Goal: Information Seeking & Learning: Learn about a topic

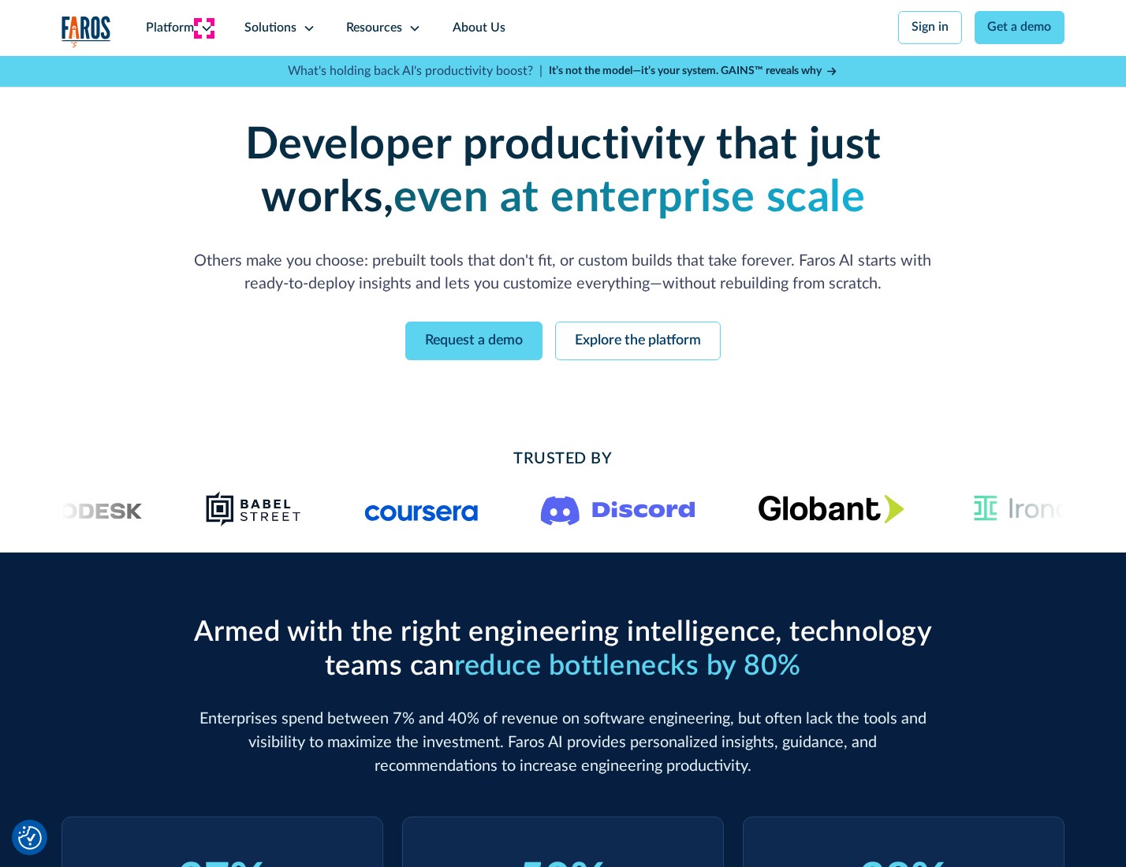
click at [204, 28] on icon at bounding box center [206, 28] width 13 height 13
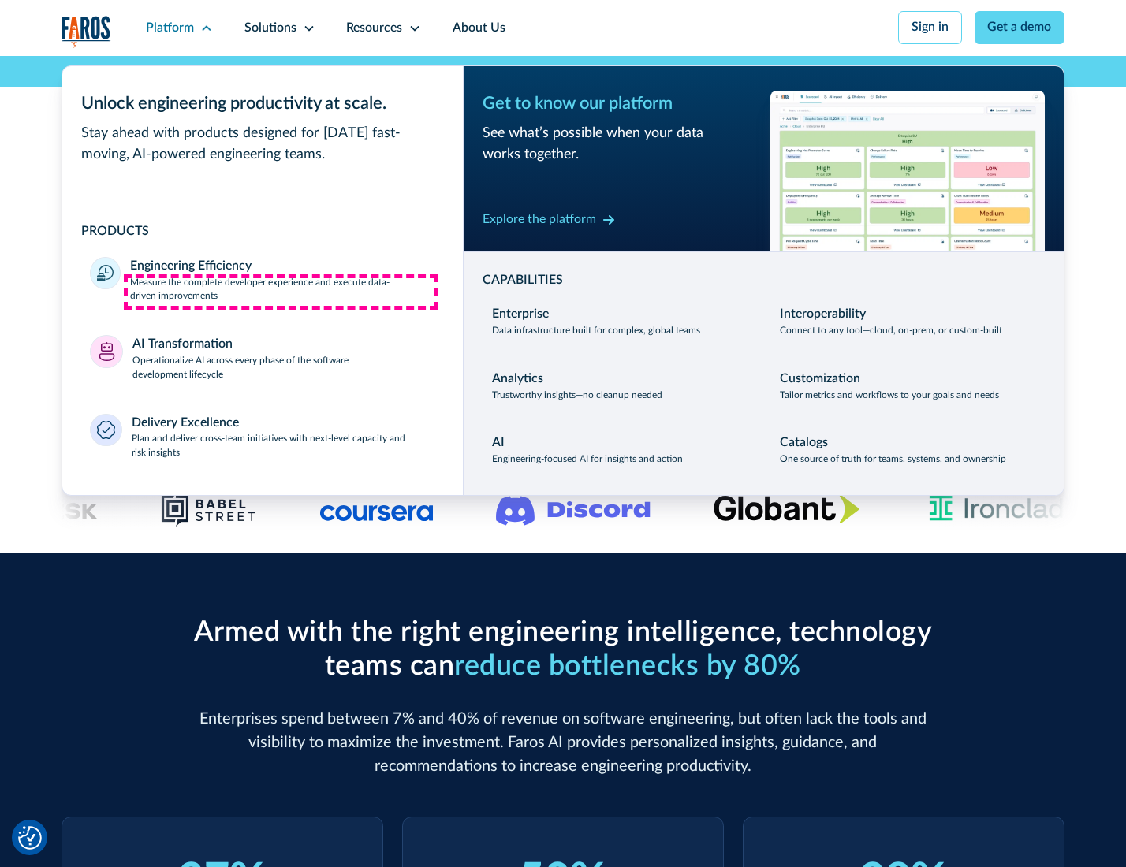
click at [281, 292] on p "Measure the complete developer experience and execute data-driven improvements" at bounding box center [282, 290] width 304 height 28
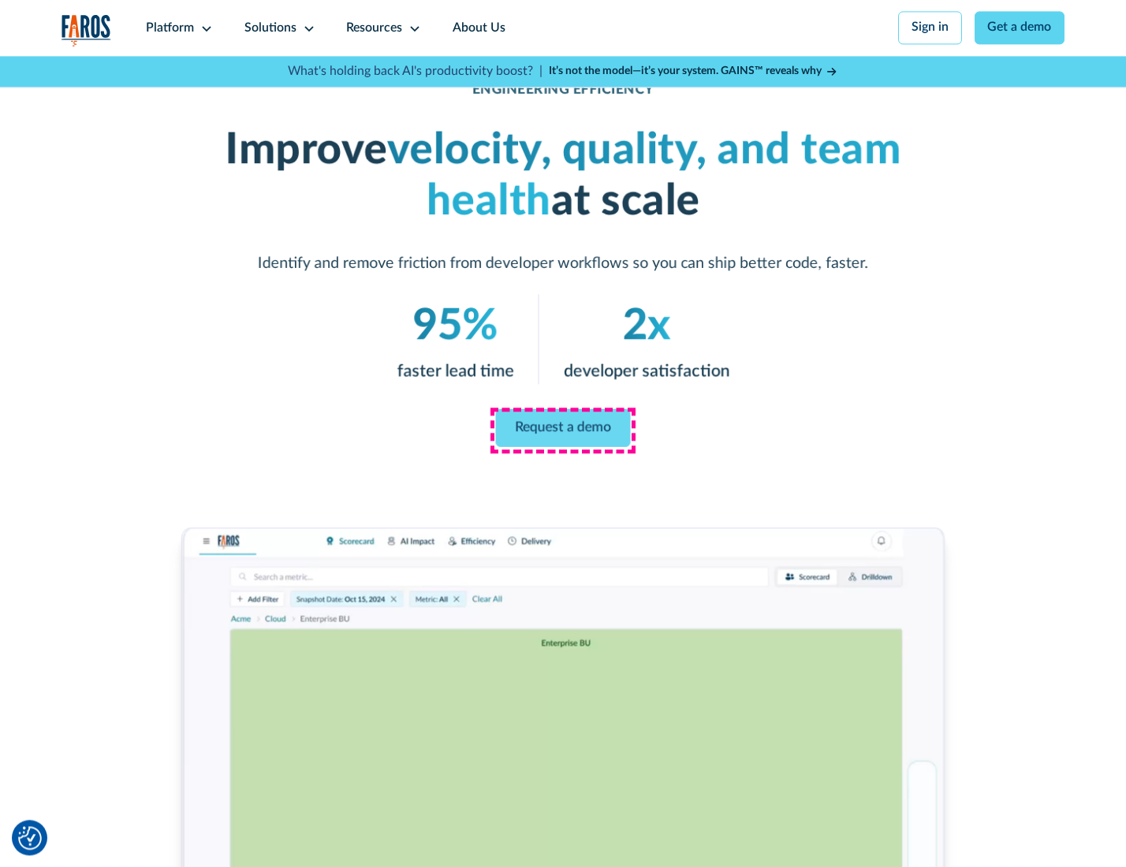
click at [562, 430] on link "Request a demo" at bounding box center [563, 428] width 135 height 38
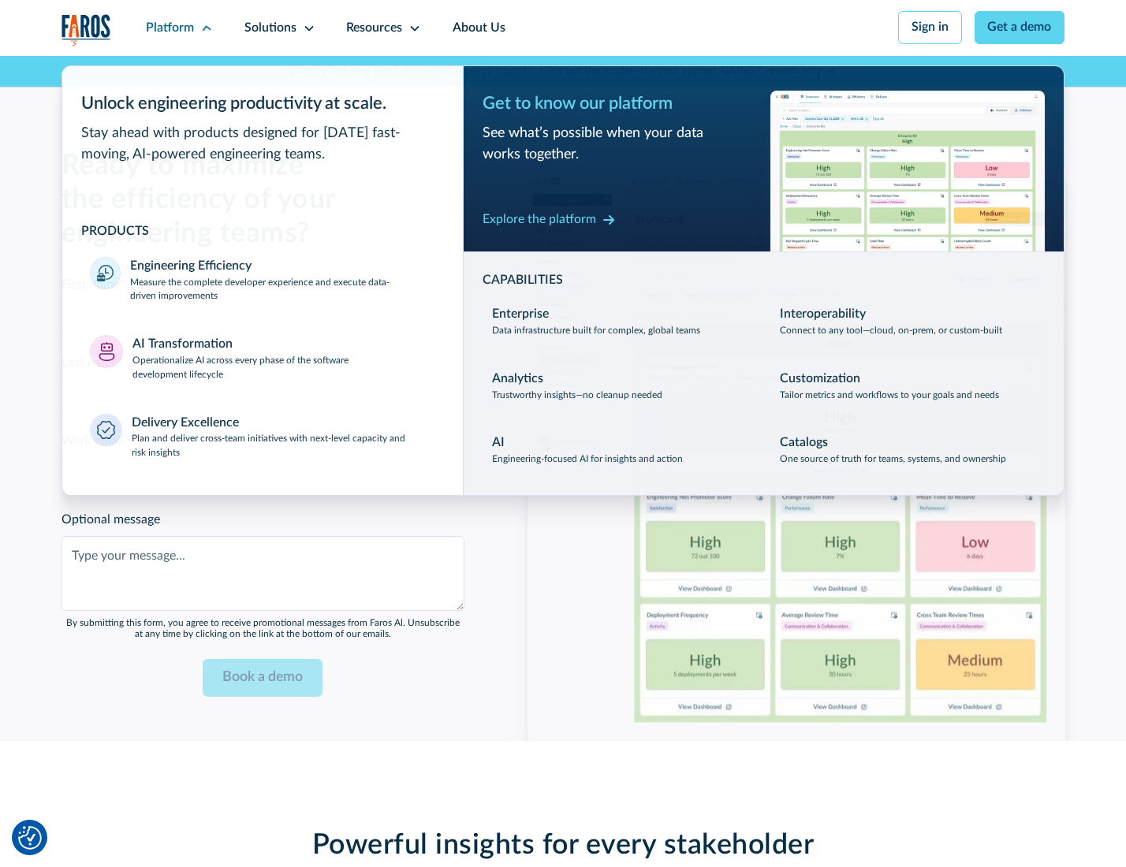
scroll to position [3431, 0]
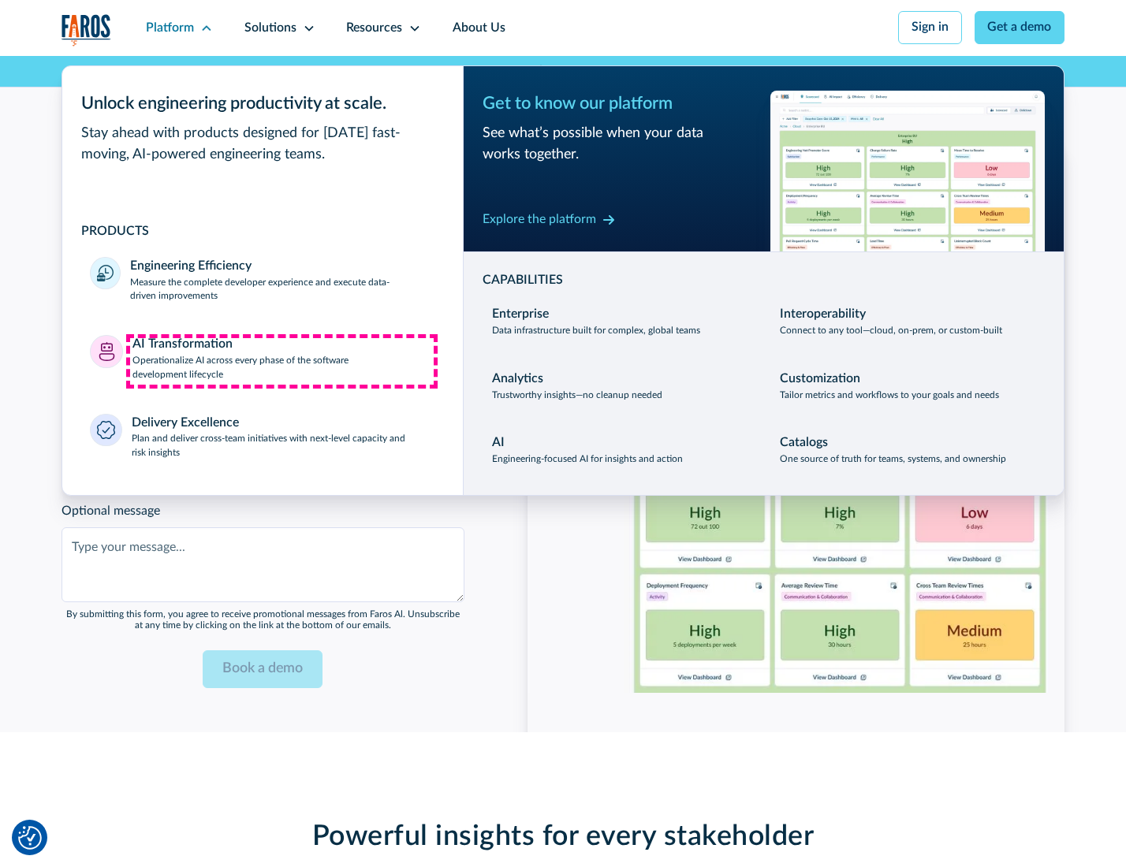
click at [281, 361] on p "Operationalize AI across every phase of the software development lifecycle" at bounding box center [283, 368] width 303 height 28
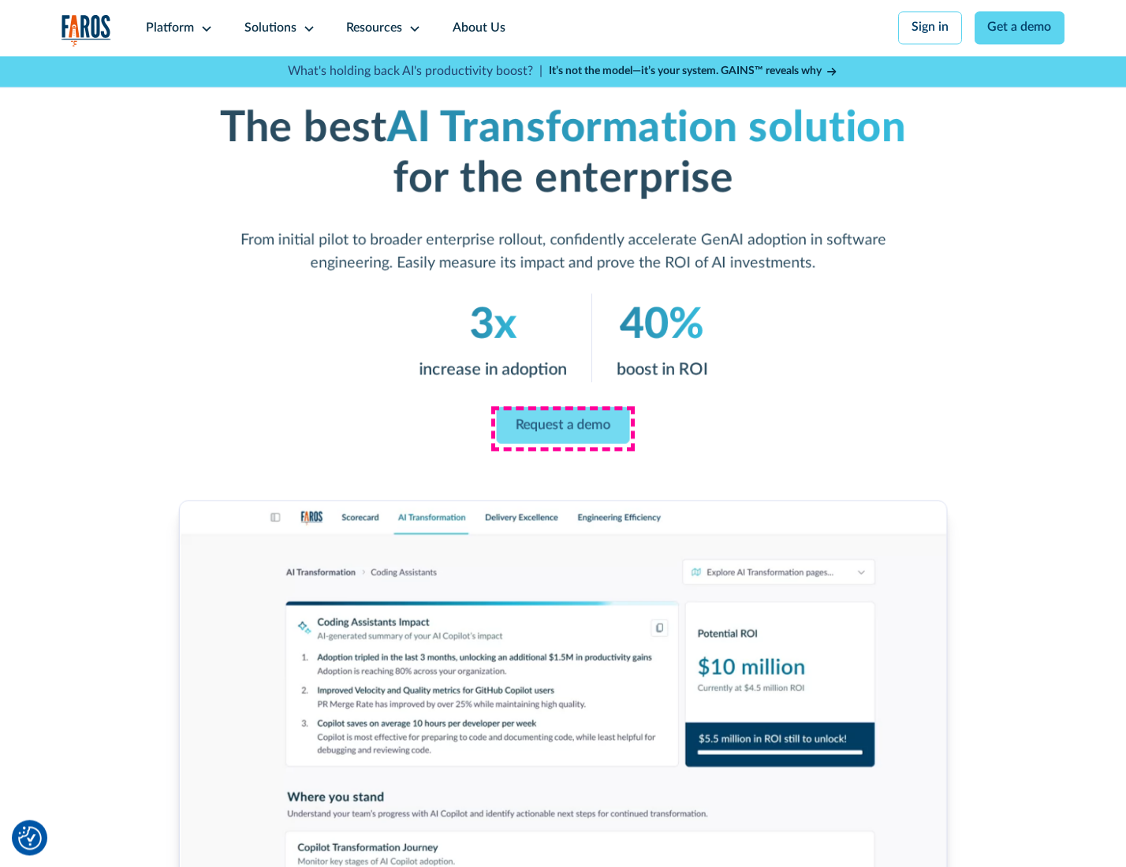
click at [562, 428] on link "Request a demo" at bounding box center [563, 425] width 133 height 37
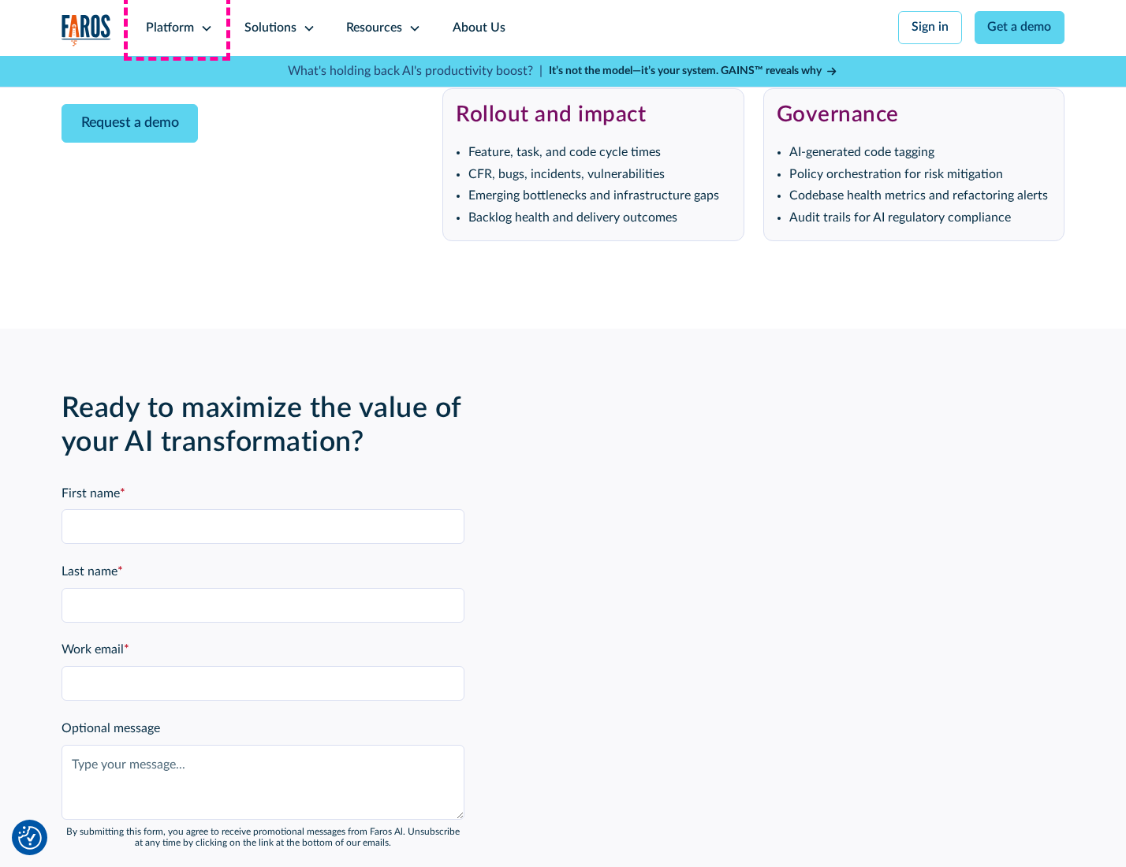
click at [177, 28] on div "Platform" at bounding box center [170, 28] width 48 height 19
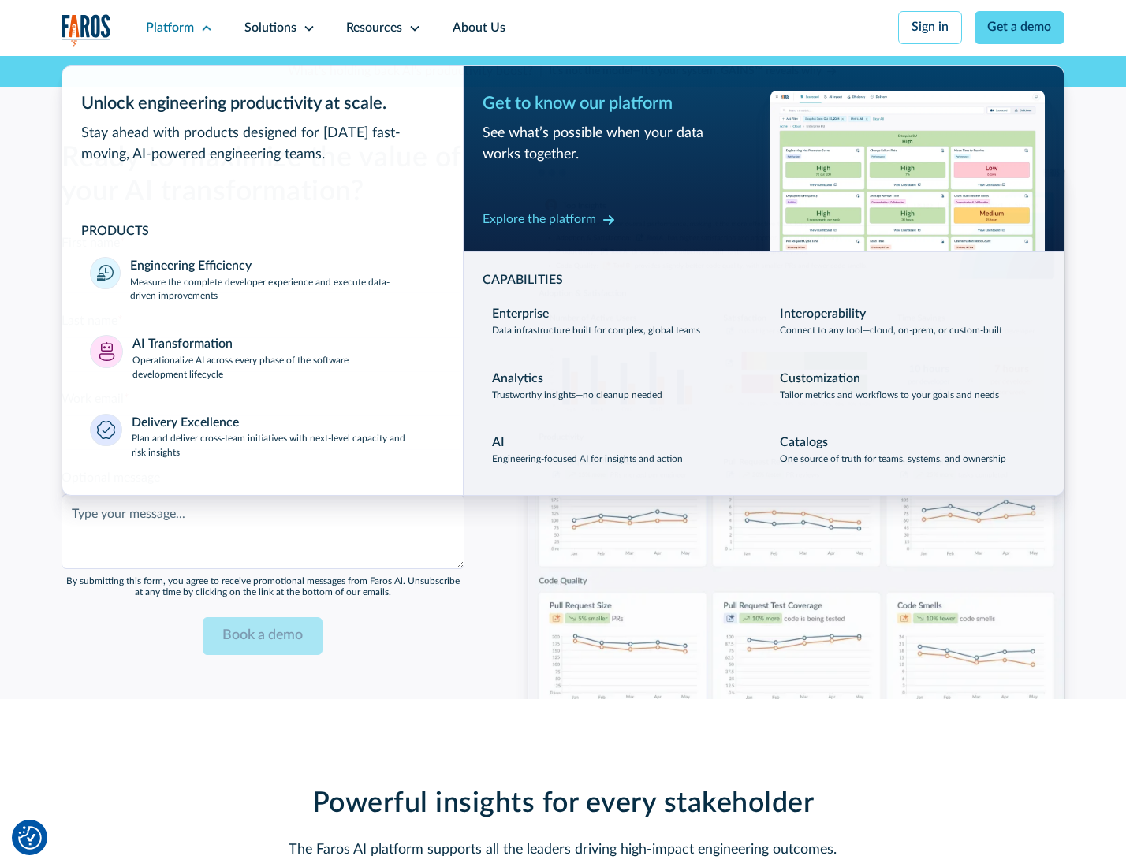
scroll to position [3811, 0]
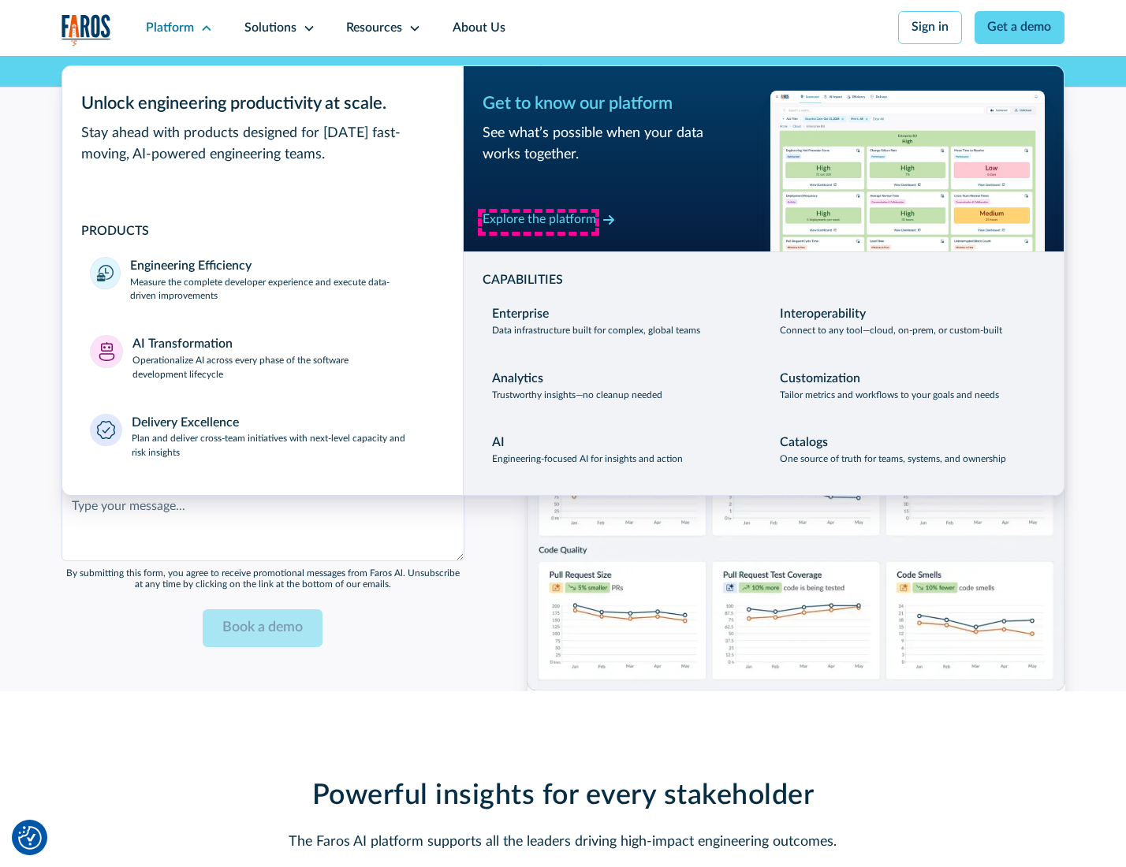
click at [538, 221] on div "Explore the platform" at bounding box center [538, 219] width 113 height 19
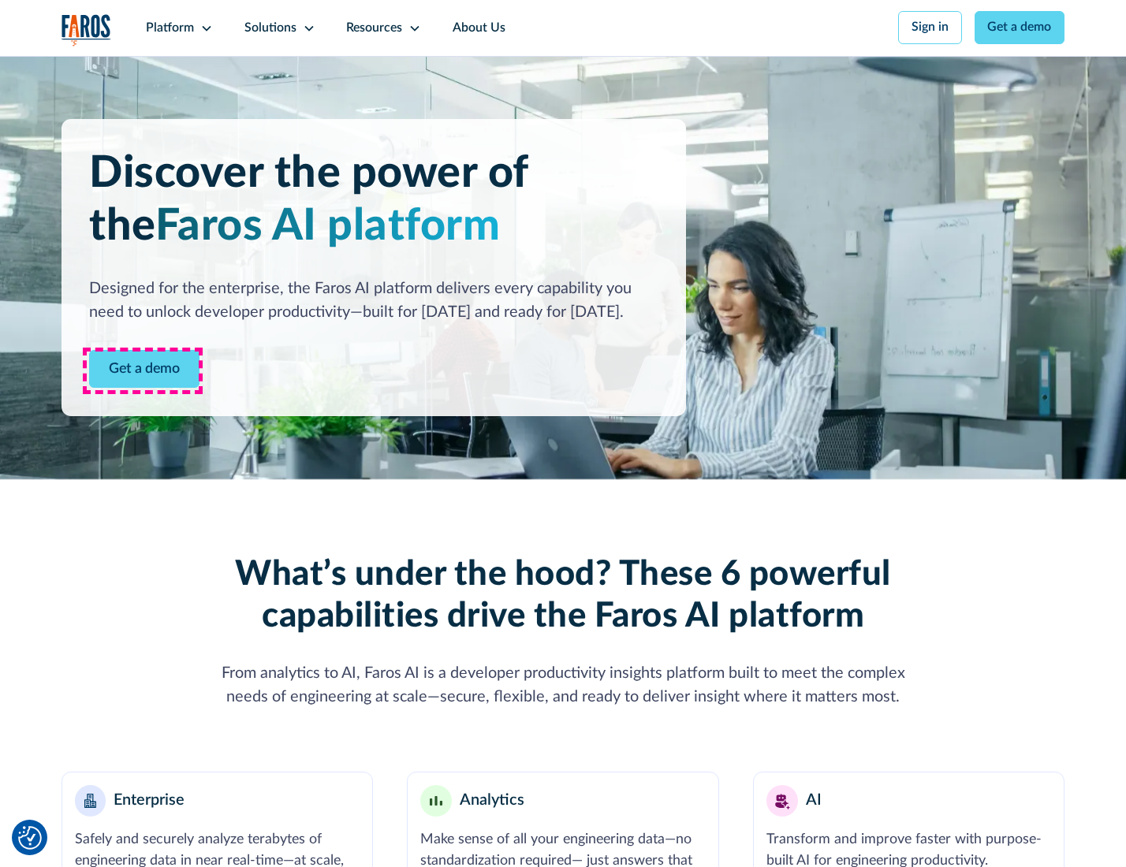
click at [143, 370] on link "Get a demo" at bounding box center [144, 369] width 110 height 39
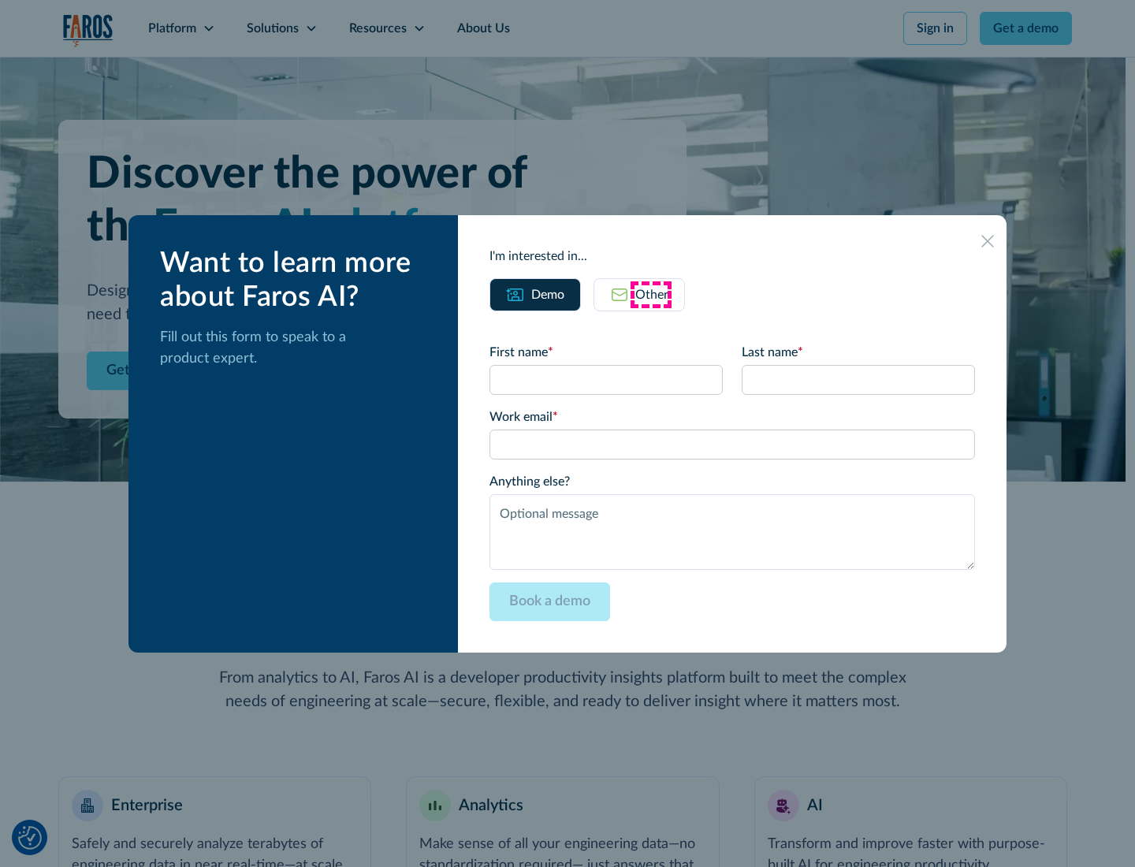
click at [651, 294] on div "Other" at bounding box center [651, 294] width 33 height 19
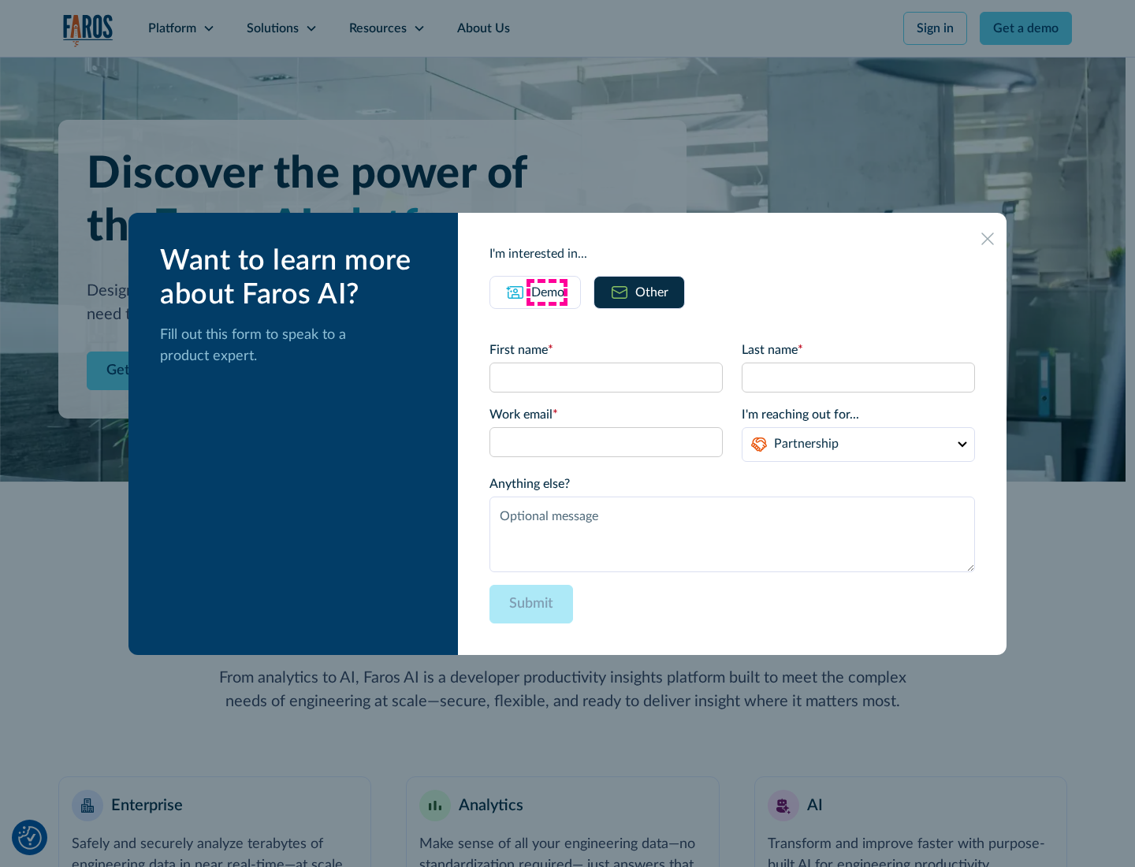
click at [546, 292] on div "Demo" at bounding box center [547, 292] width 33 height 19
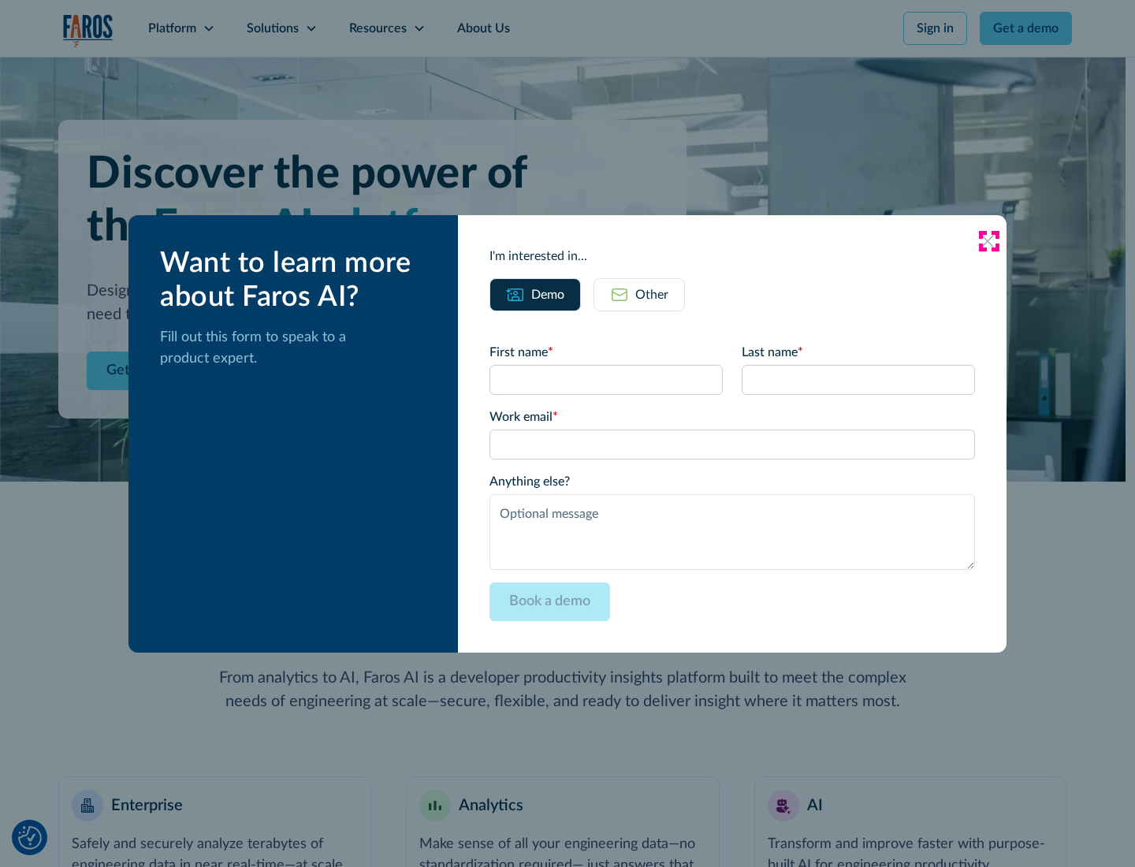
click at [988, 240] on icon at bounding box center [987, 241] width 13 height 13
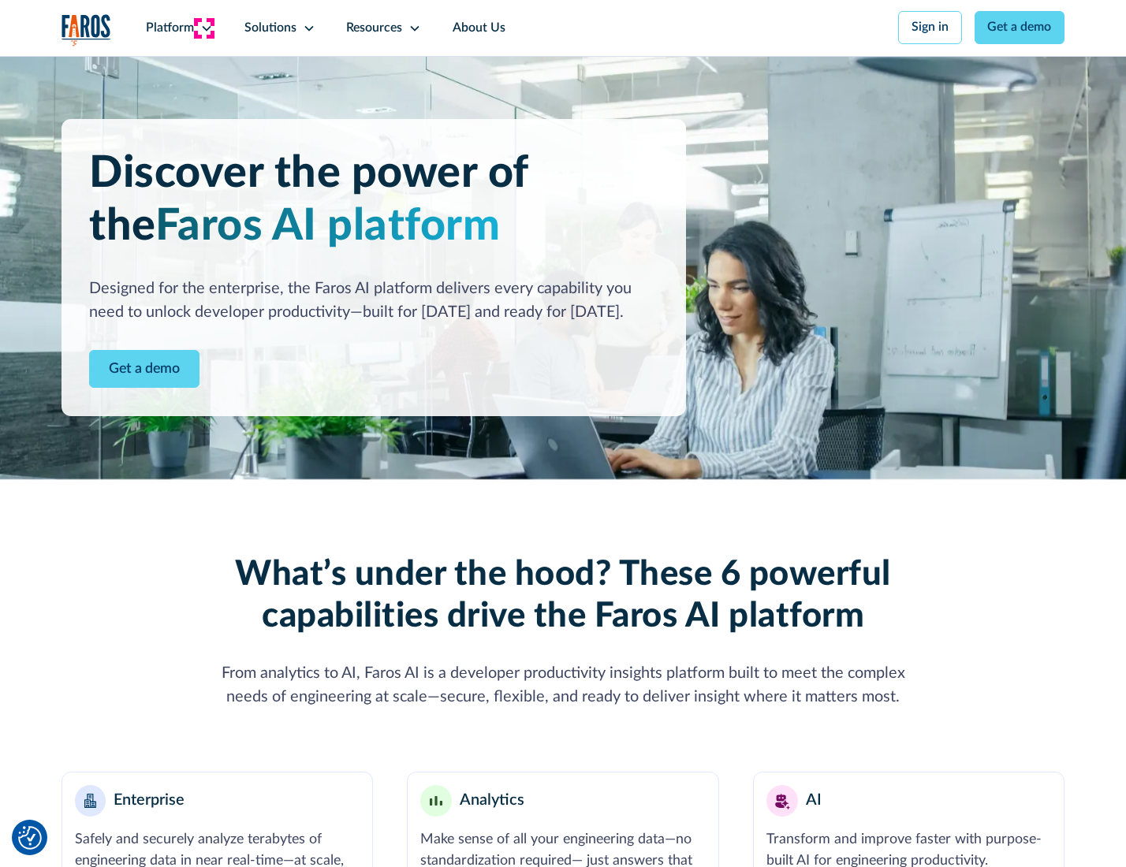
click at [204, 28] on icon at bounding box center [206, 28] width 13 height 13
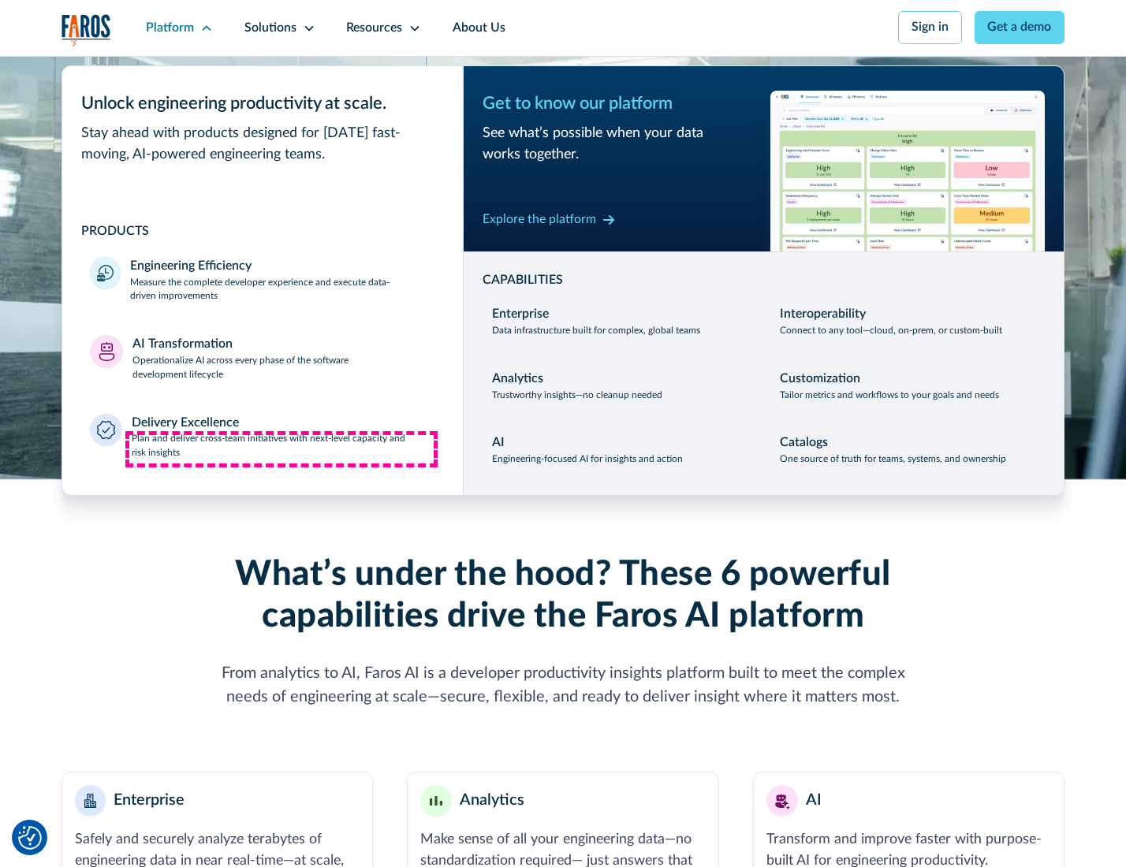
click at [281, 449] on p "Plan and deliver cross-team initiatives with next-level capacity and risk insig…" at bounding box center [283, 446] width 303 height 28
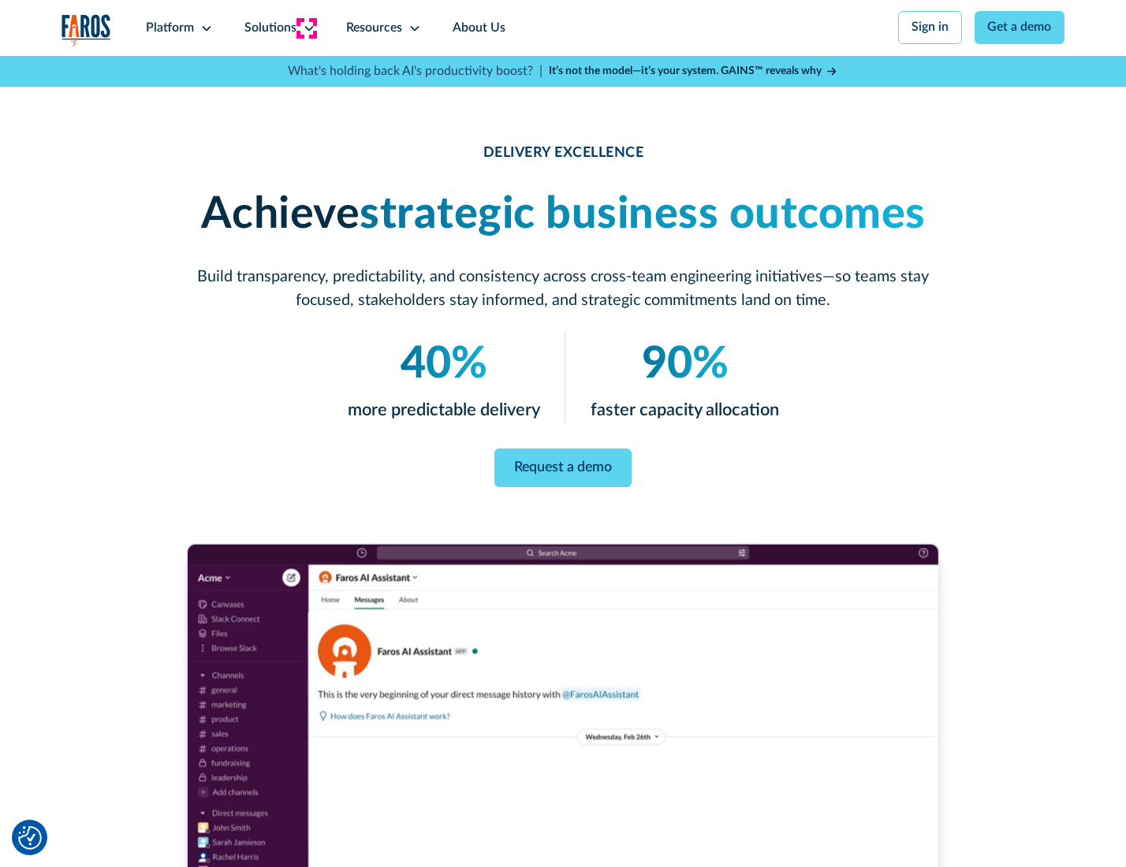
click at [306, 28] on icon at bounding box center [309, 28] width 13 height 13
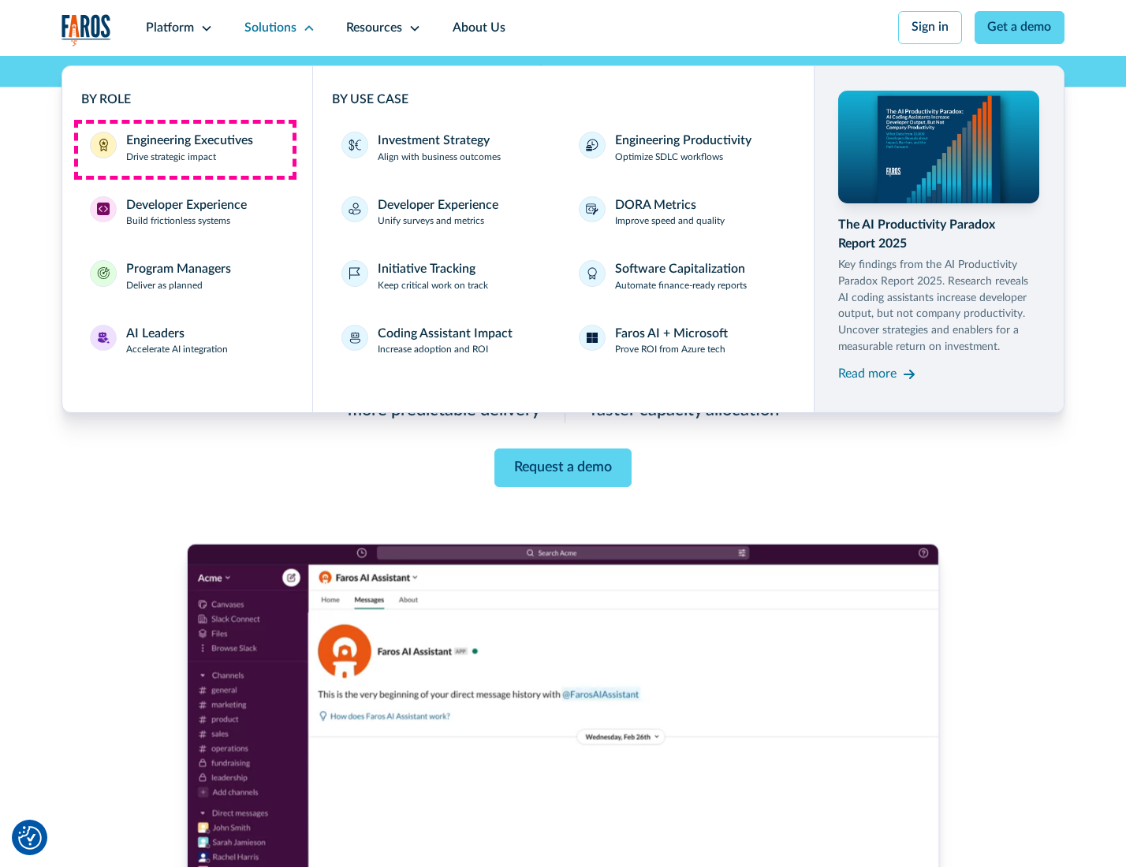
click at [184, 149] on div "Engineering Executives" at bounding box center [189, 141] width 127 height 19
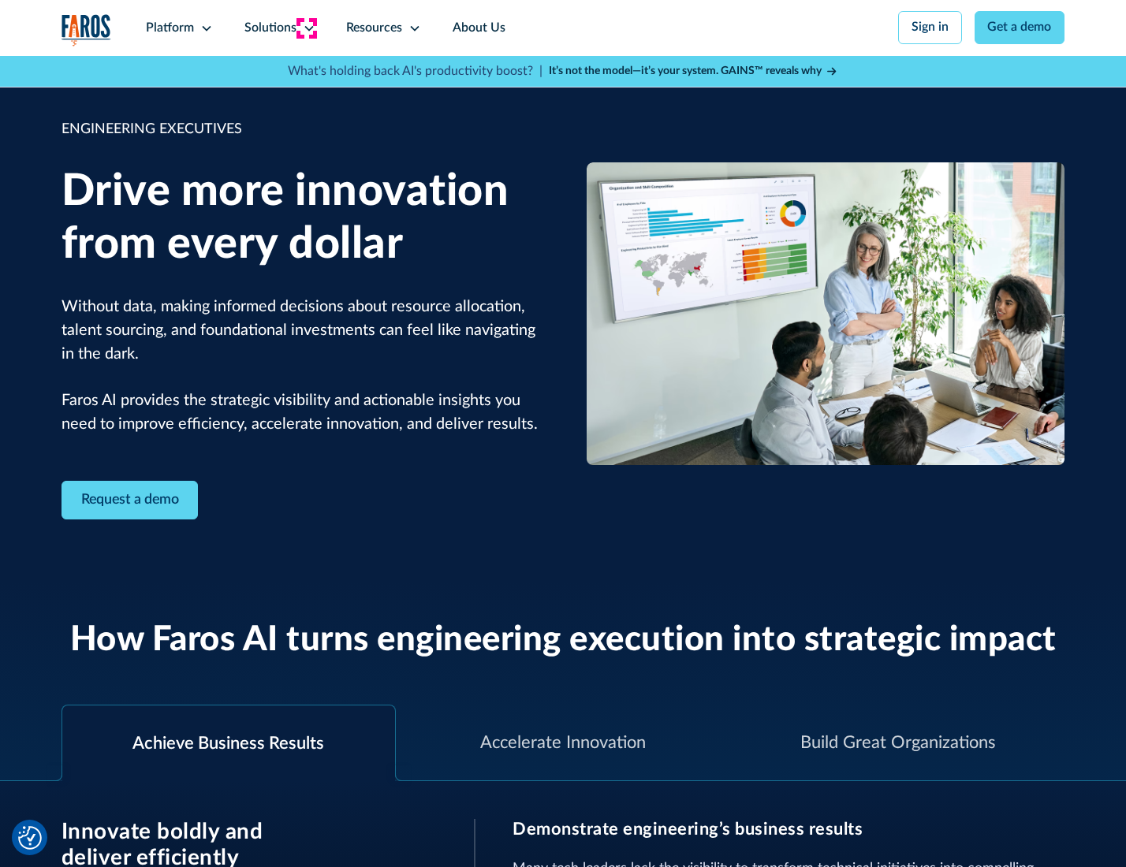
click at [306, 28] on icon at bounding box center [309, 28] width 13 height 13
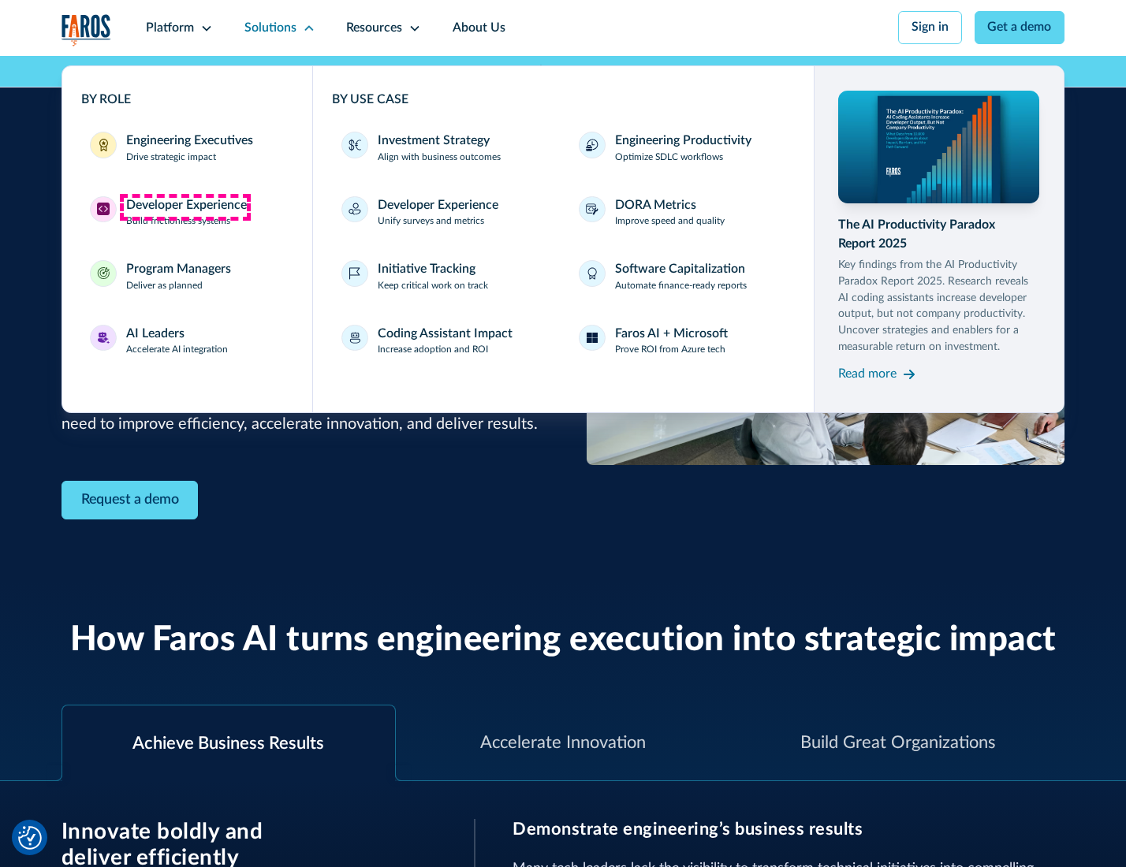
click at [184, 207] on div "Developer Experience" at bounding box center [186, 205] width 121 height 19
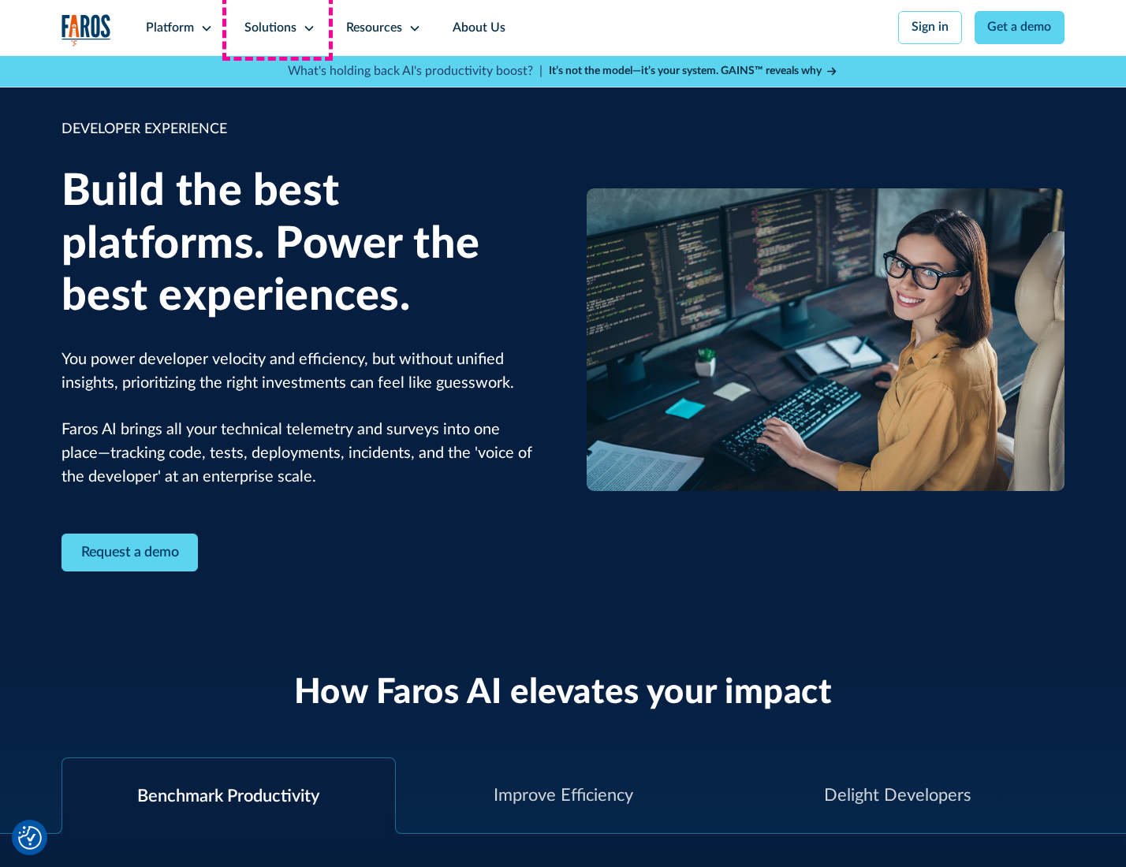
click at [277, 28] on div "Solutions" at bounding box center [270, 28] width 52 height 19
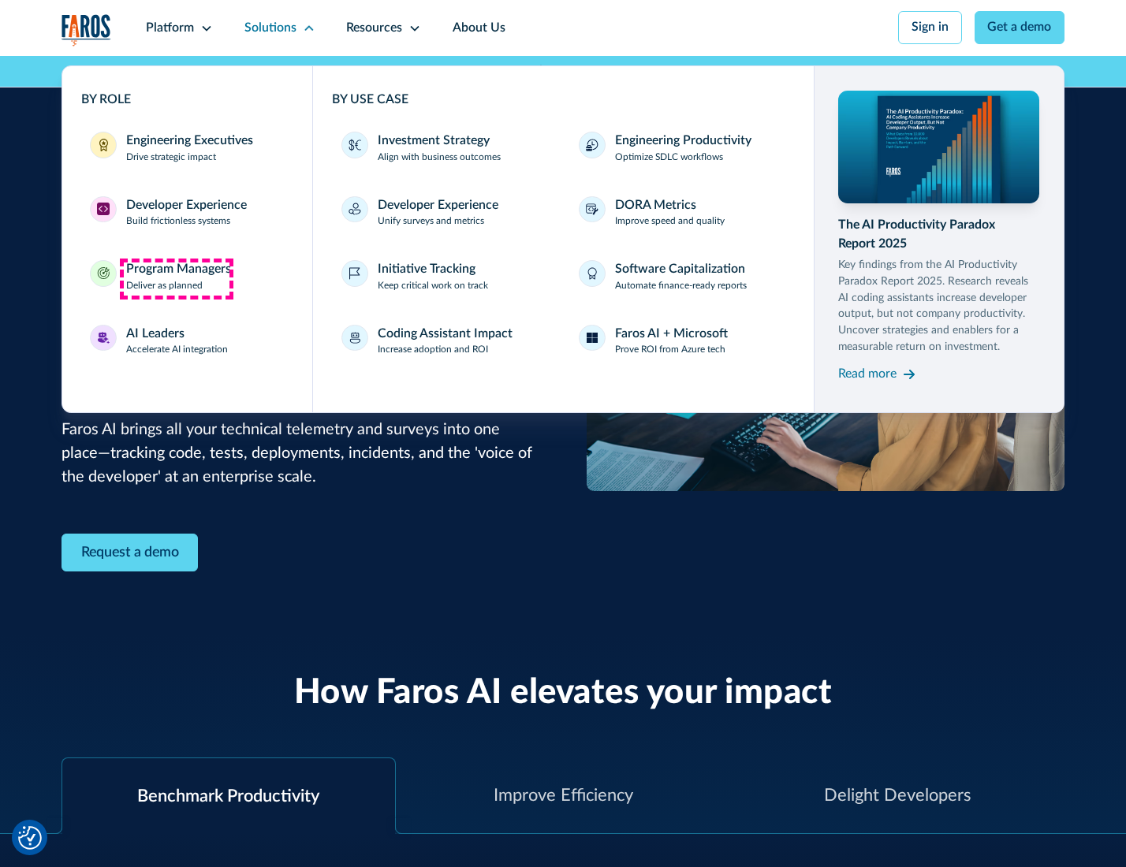
click at [176, 278] on div "Program Managers" at bounding box center [178, 269] width 105 height 19
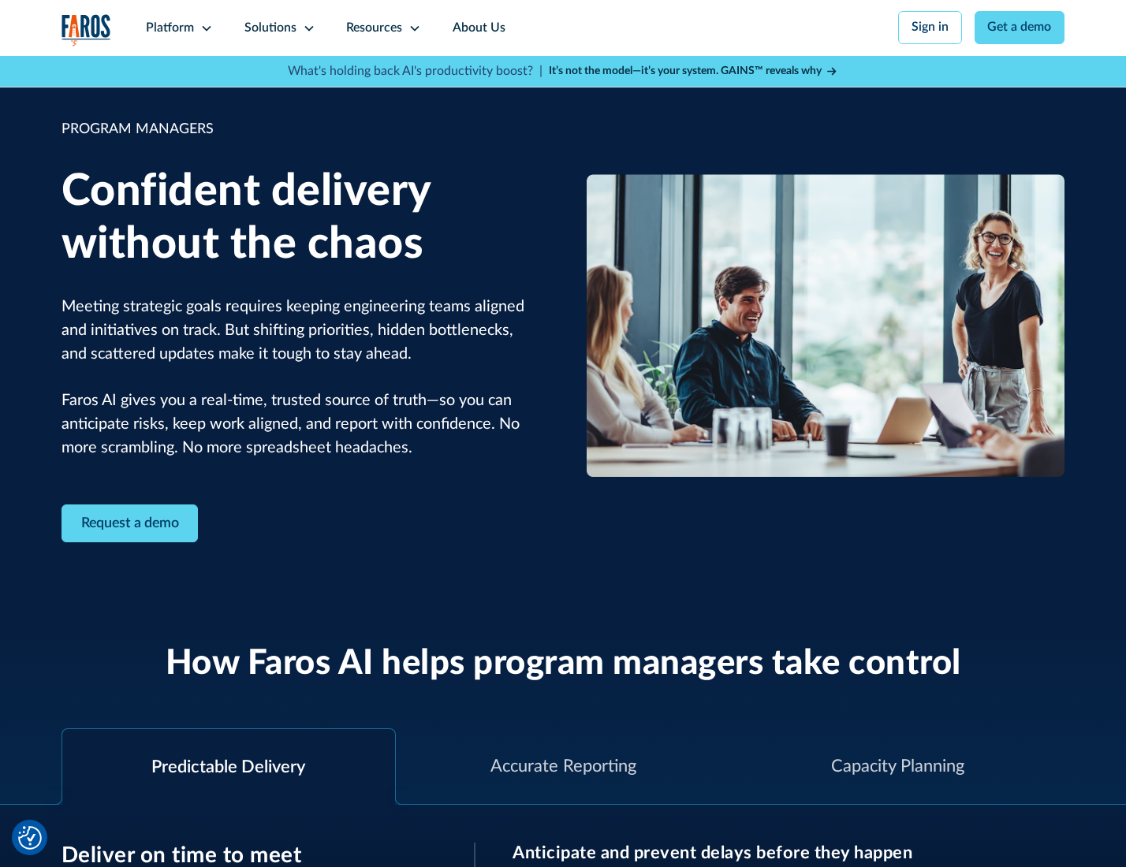
click at [306, 28] on icon at bounding box center [309, 28] width 13 height 13
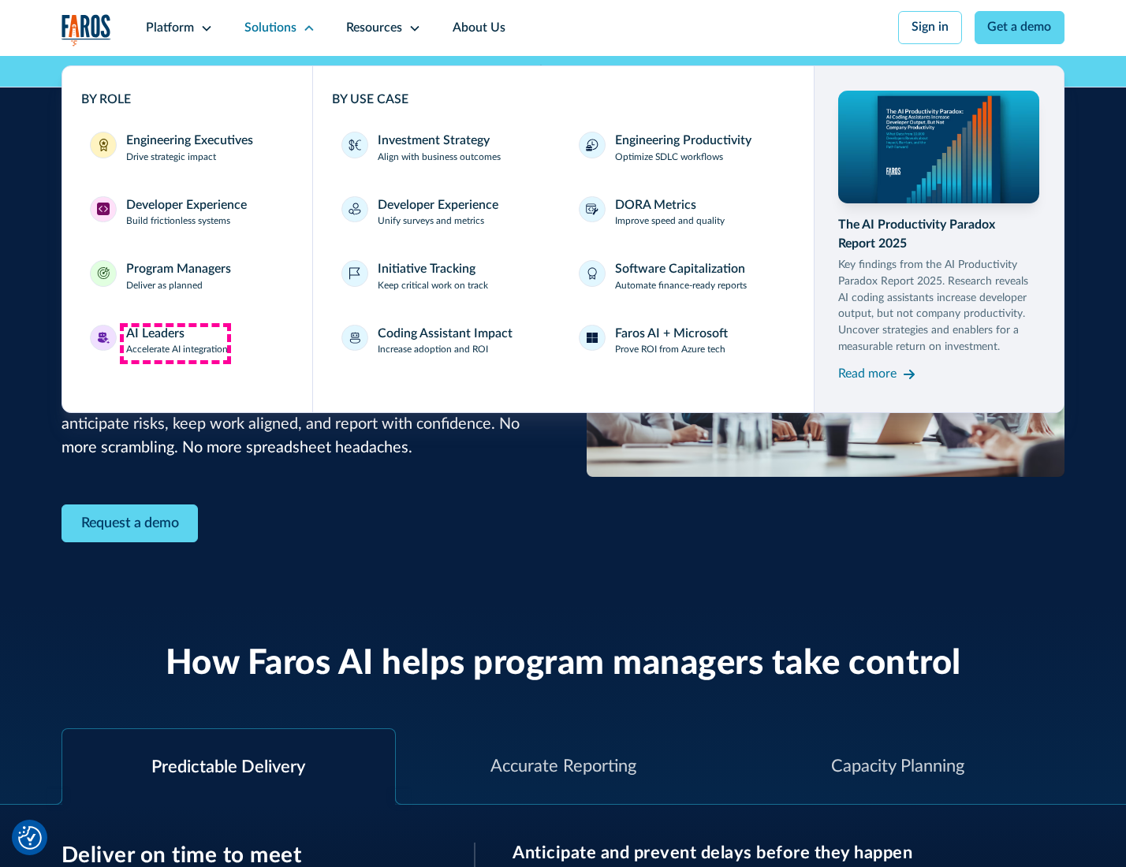
click at [175, 343] on div "AI Leaders" at bounding box center [155, 334] width 58 height 19
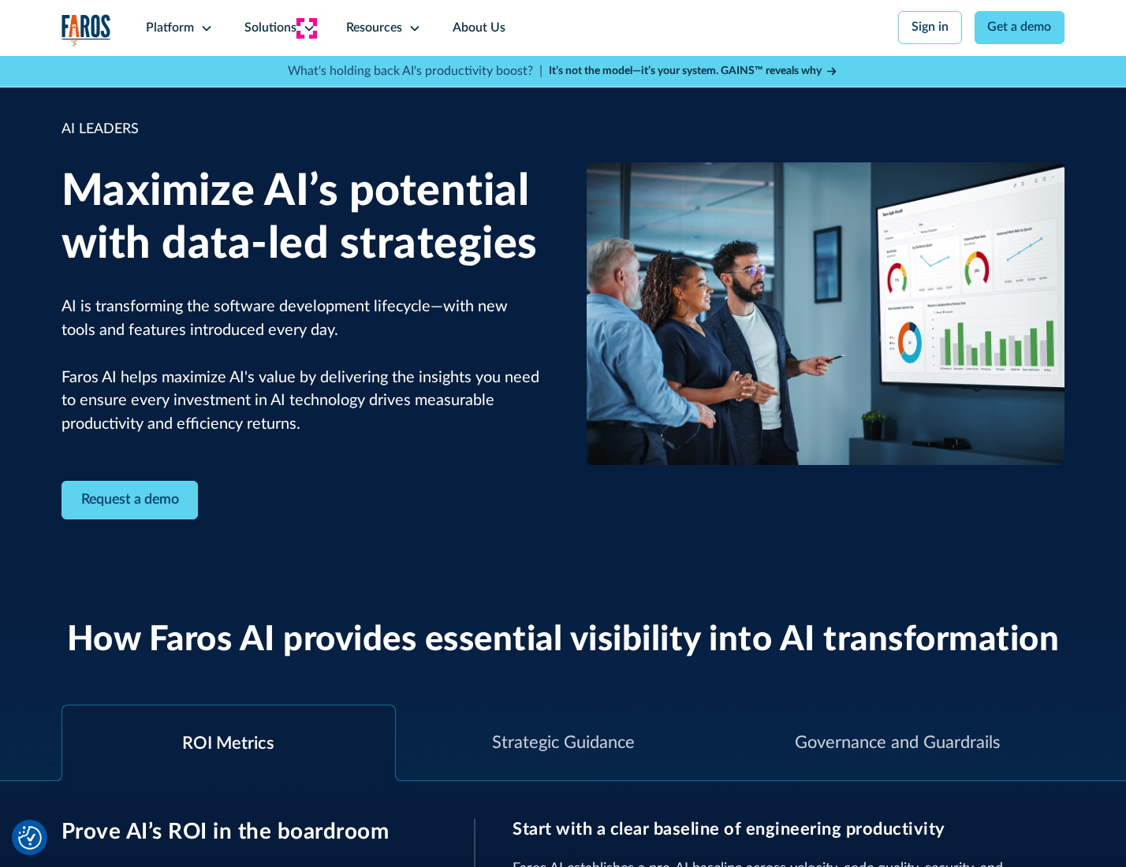
click at [306, 28] on icon at bounding box center [309, 28] width 13 height 13
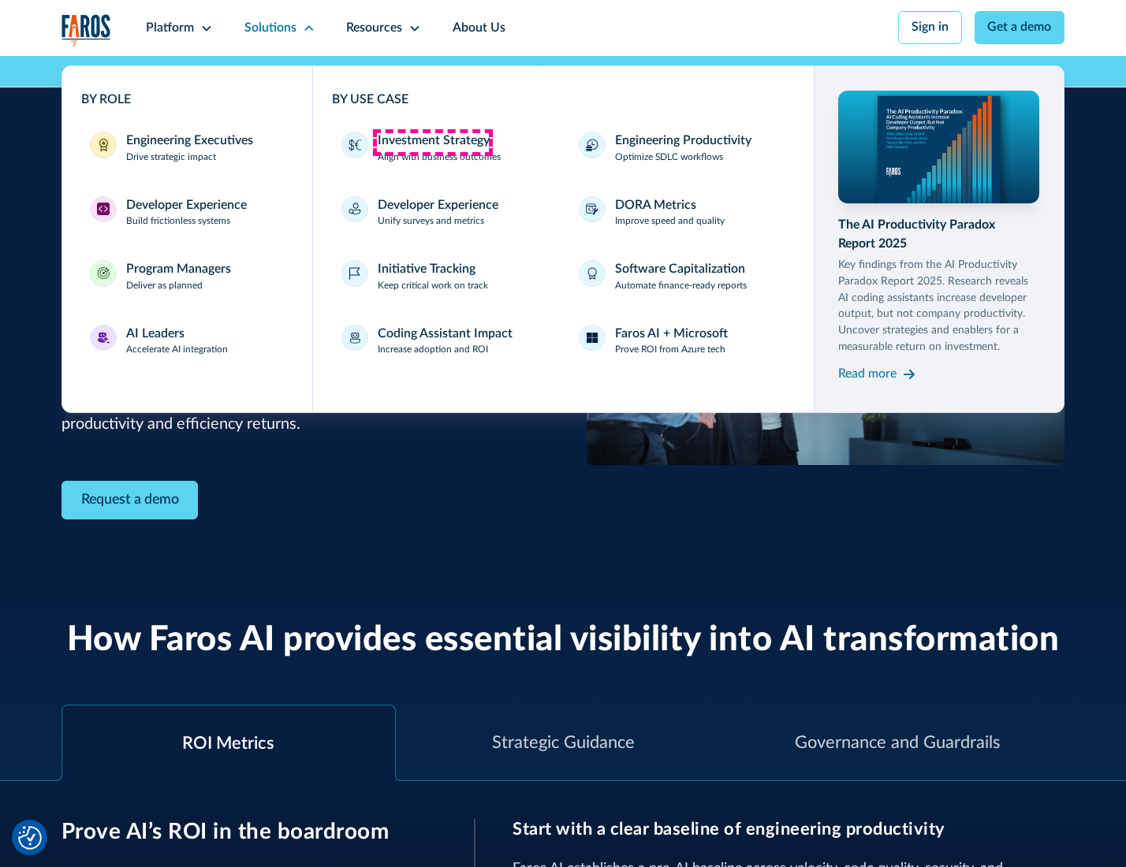
click at [432, 142] on div "Investment Strategy" at bounding box center [434, 141] width 112 height 19
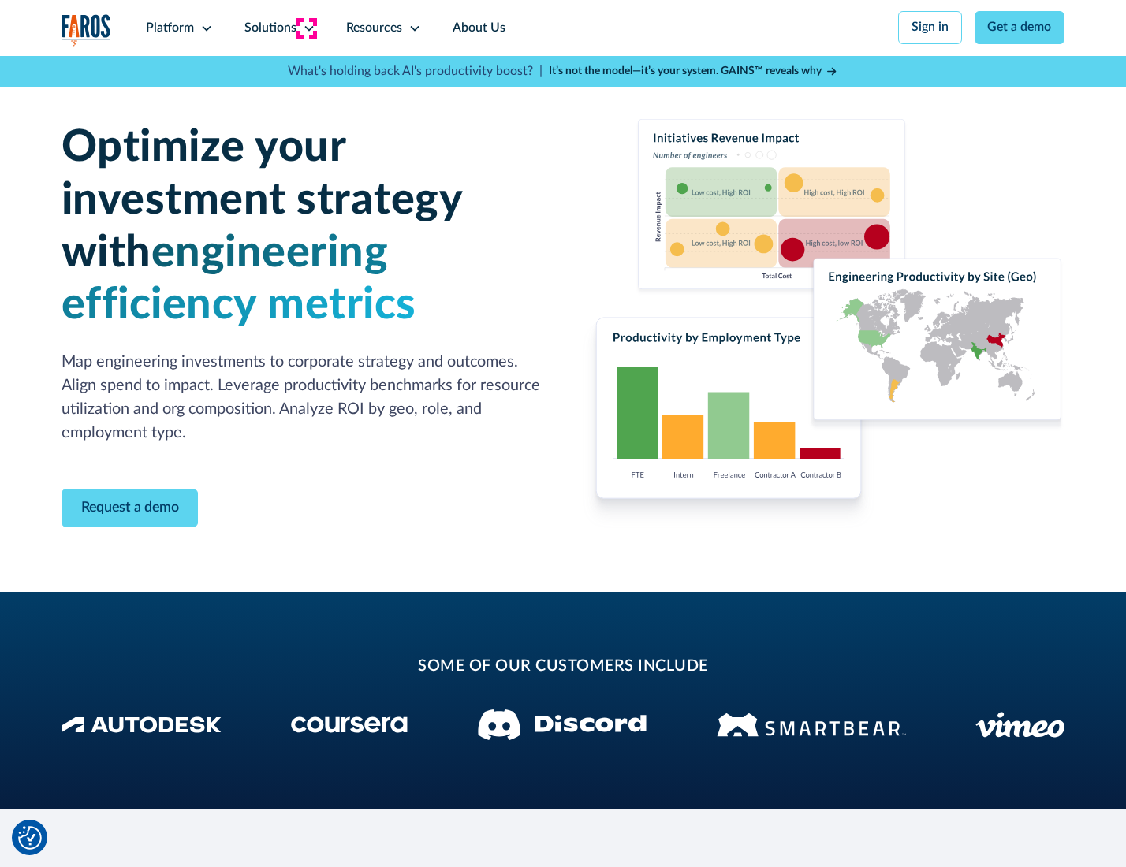
click at [306, 28] on icon at bounding box center [309, 28] width 13 height 13
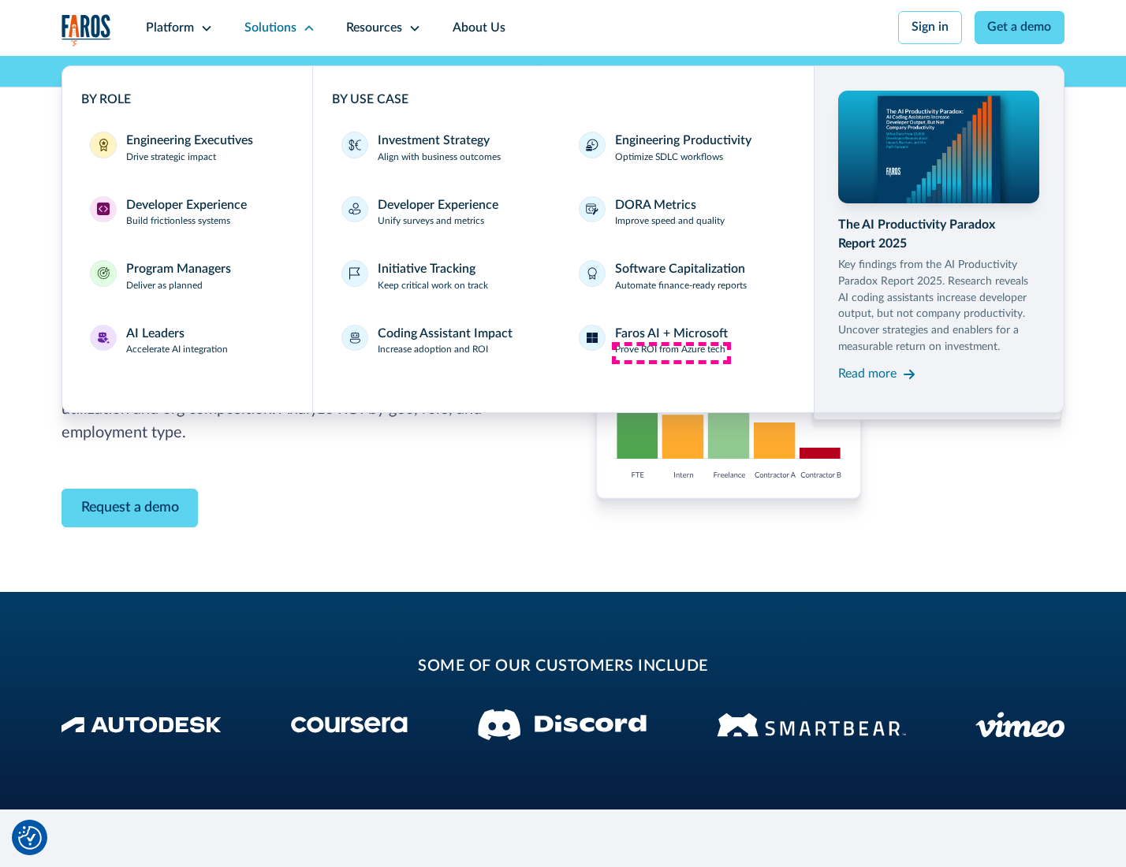
click at [671, 352] on p "Prove ROI from Azure tech" at bounding box center [670, 350] width 110 height 14
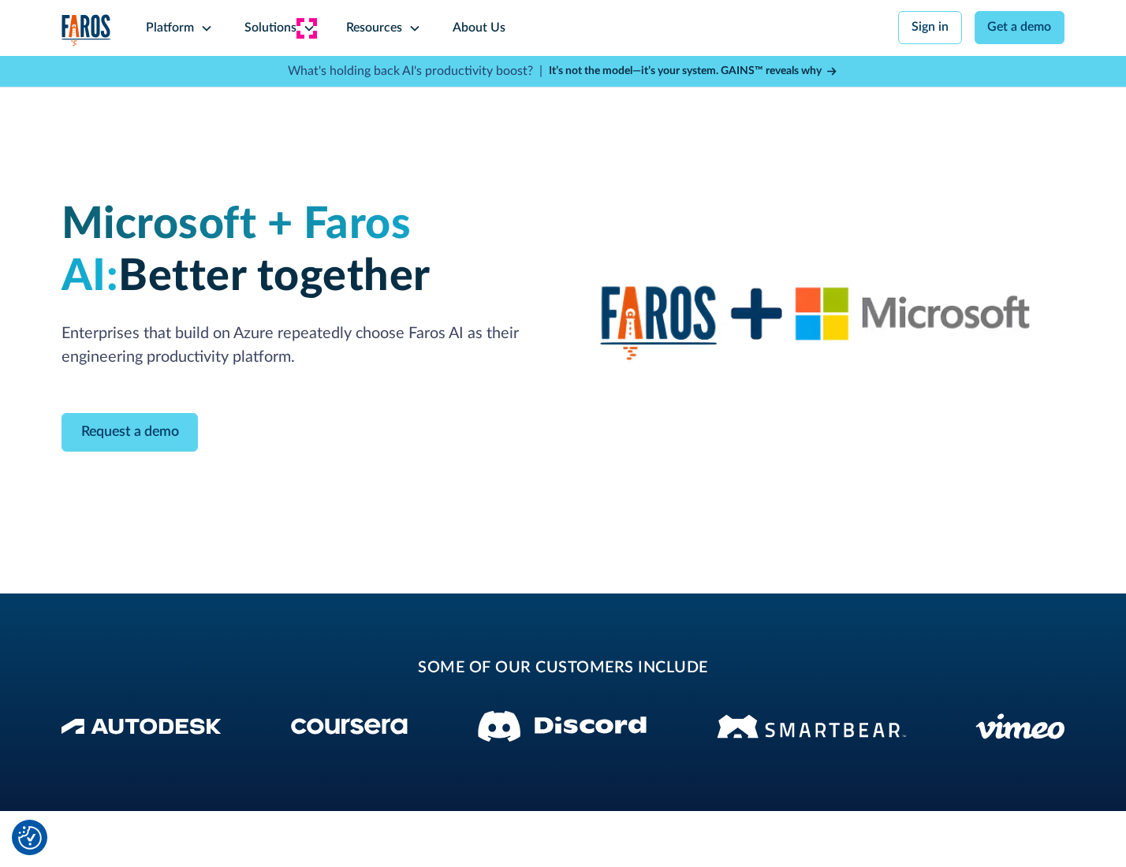
click at [306, 28] on icon at bounding box center [309, 28] width 13 height 13
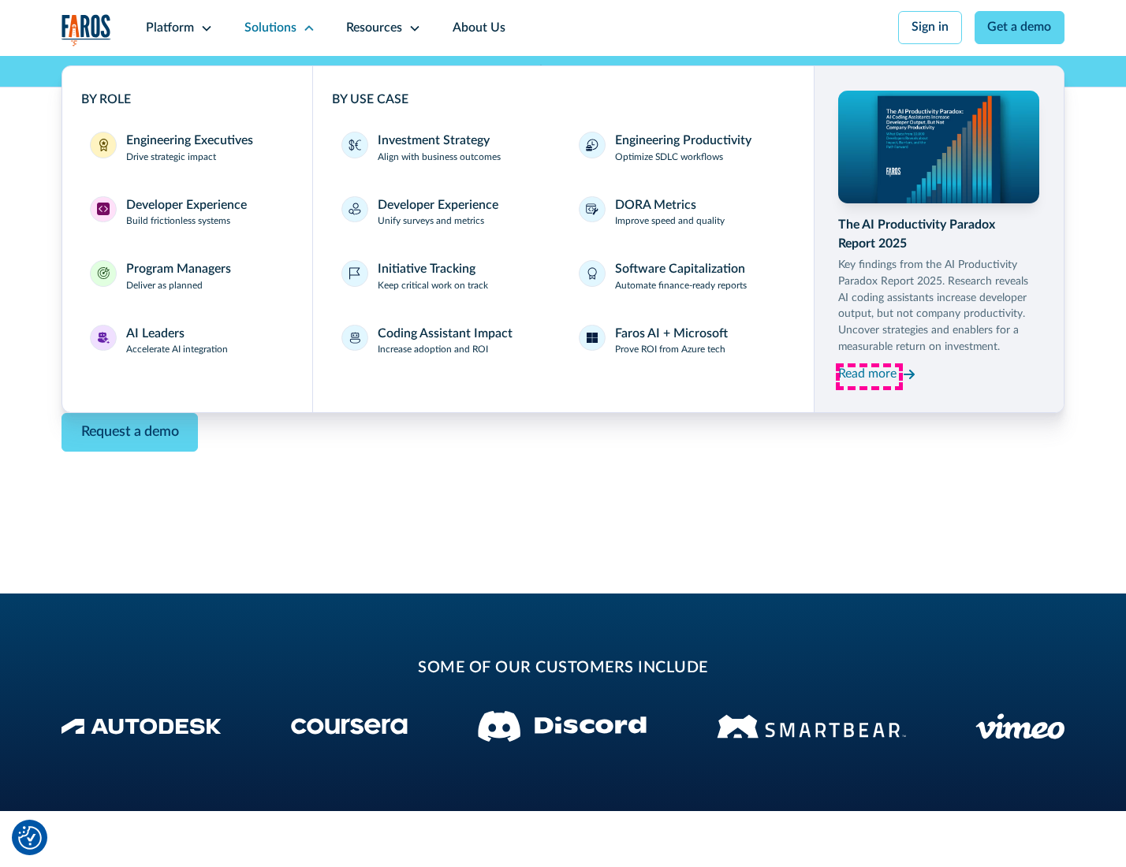
click at [869, 377] on div "Read more" at bounding box center [867, 374] width 58 height 19
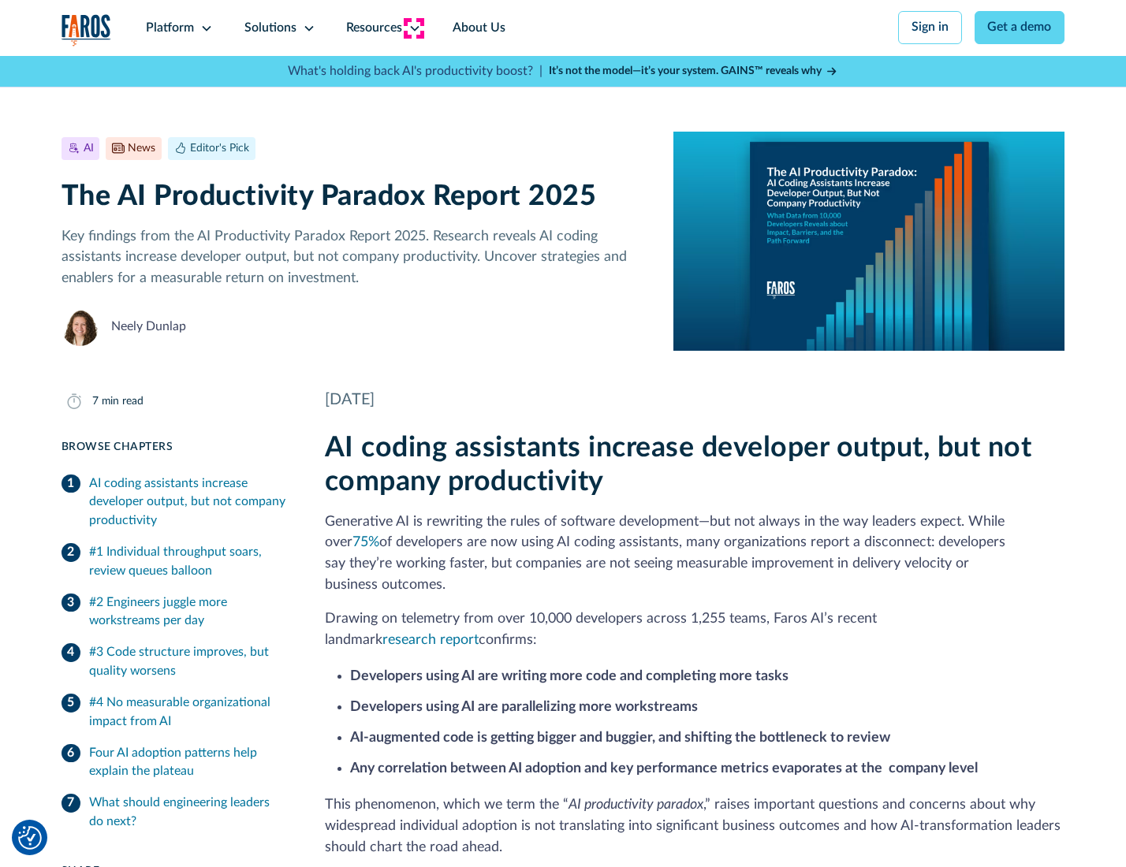
click at [413, 28] on icon at bounding box center [414, 28] width 13 height 13
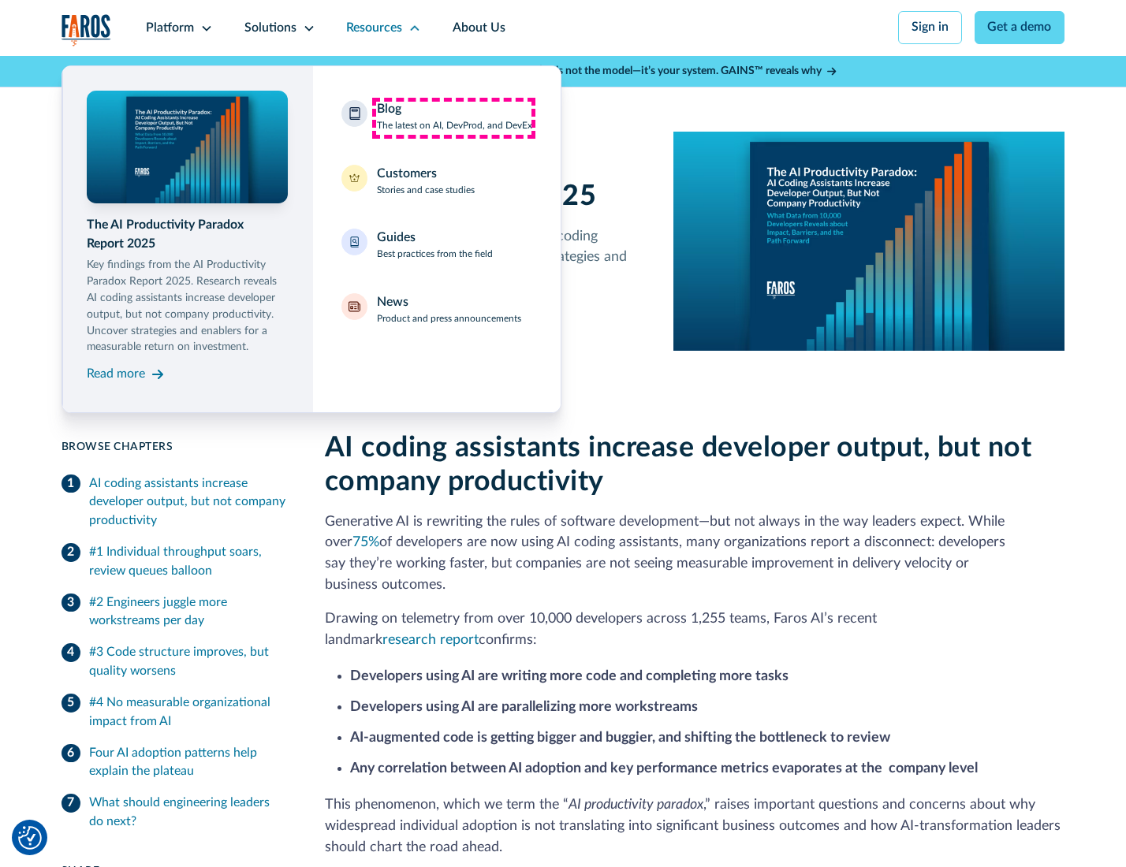
click at [453, 117] on div "Blog The latest on AI, DevProd, and DevEx" at bounding box center [454, 116] width 155 height 33
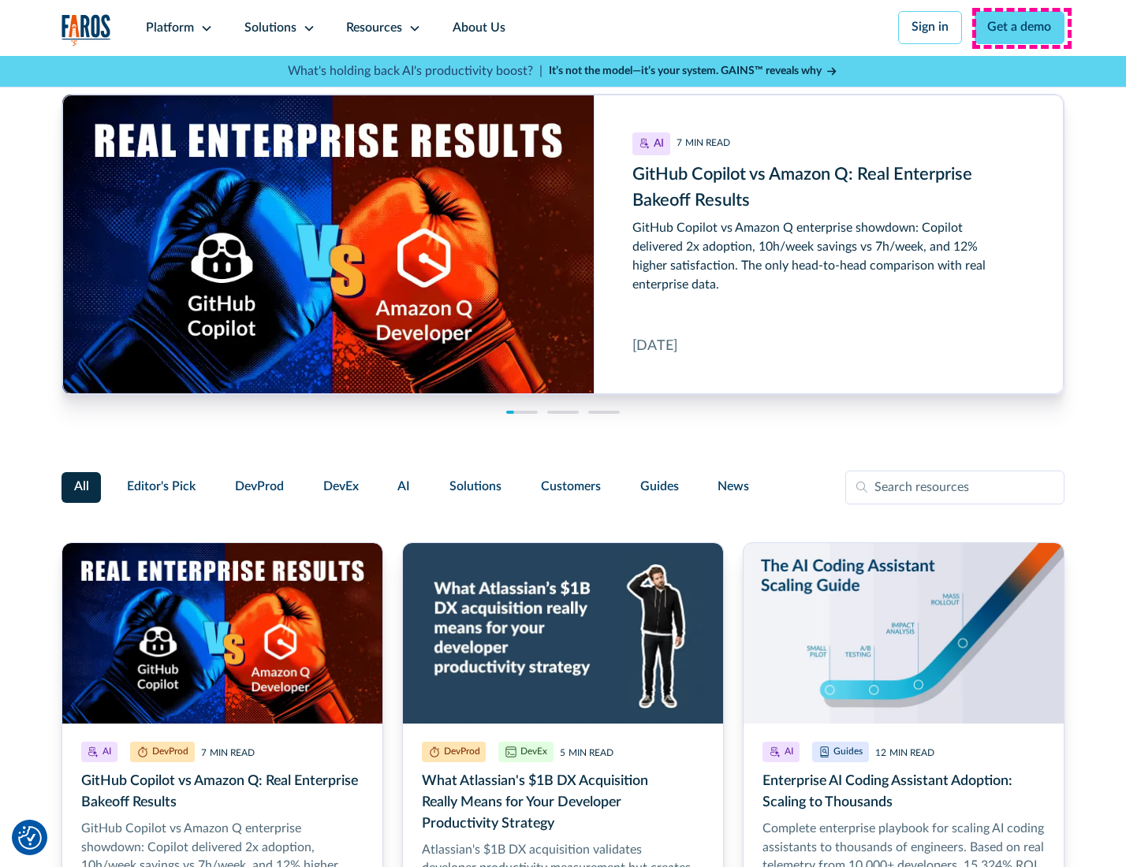
click at [1021, 28] on link "Get a demo" at bounding box center [1019, 27] width 91 height 33
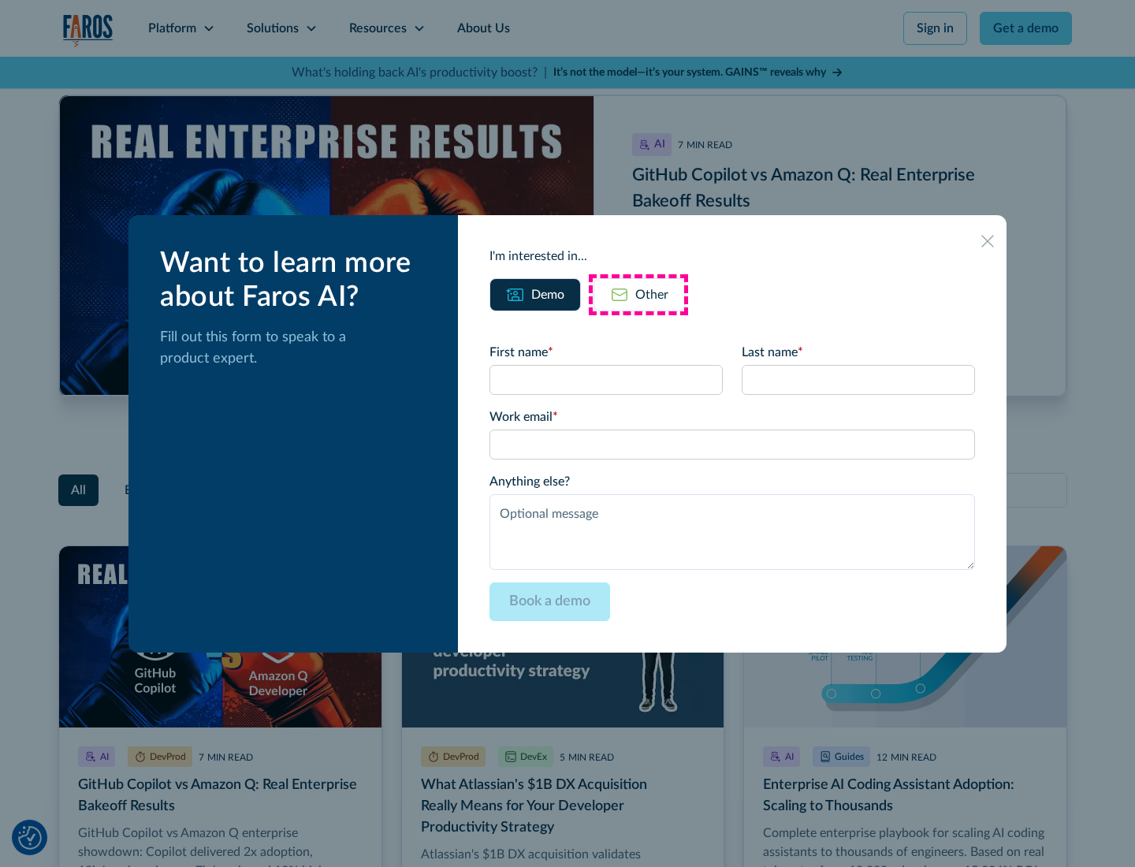
click at [638, 294] on div "Other" at bounding box center [651, 294] width 33 height 19
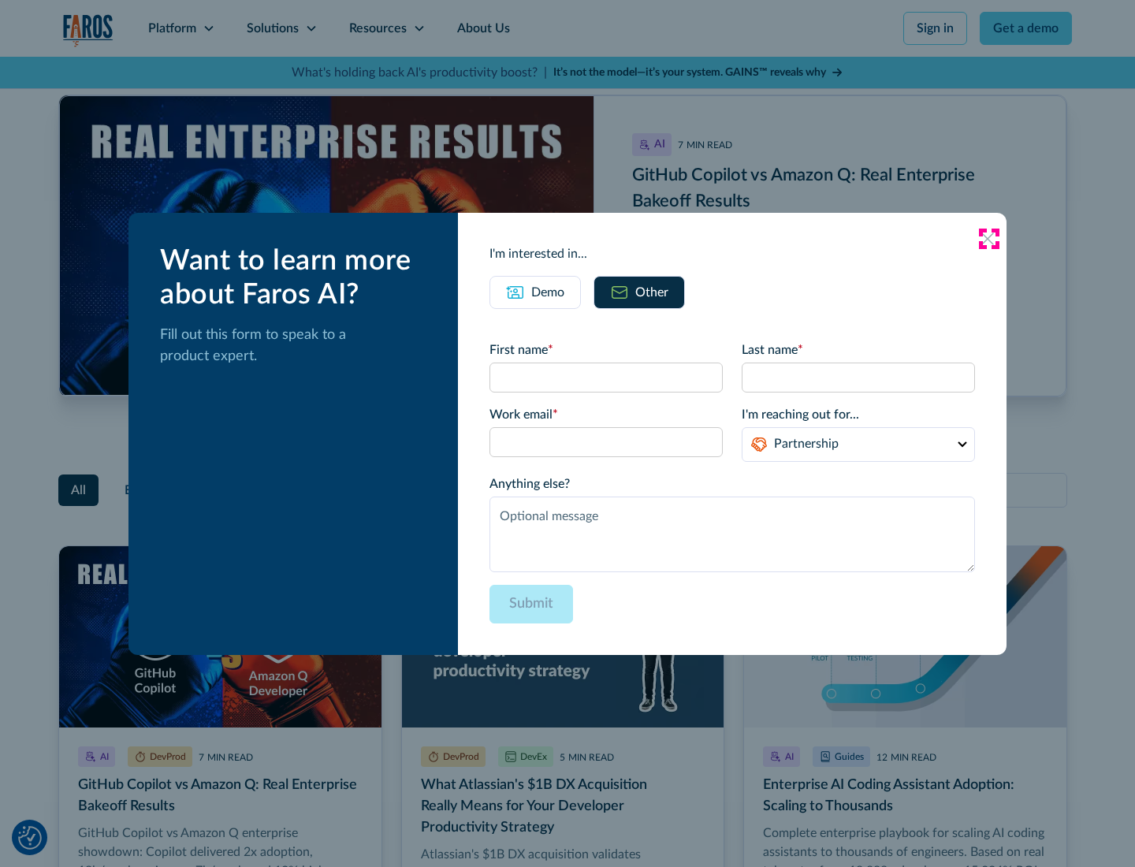
click at [988, 238] on icon at bounding box center [987, 239] width 13 height 13
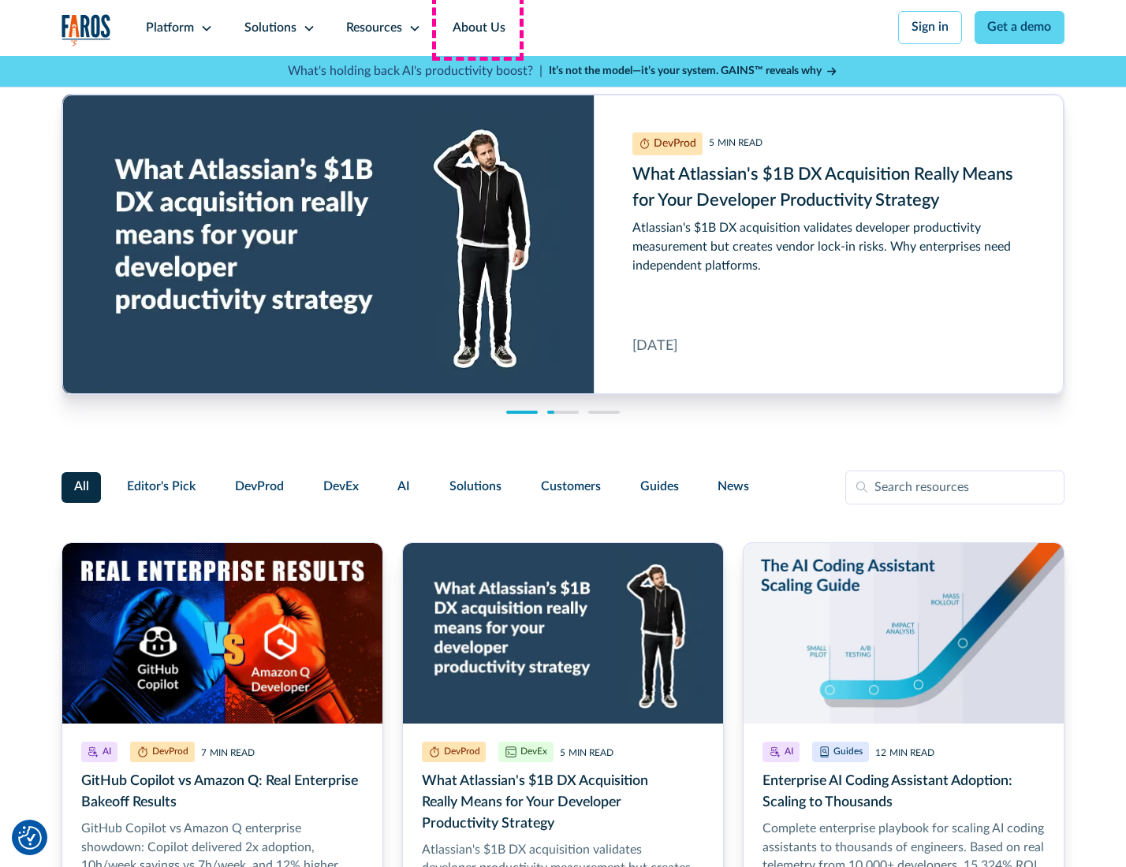
click at [477, 28] on link "About Us" at bounding box center [479, 28] width 84 height 56
